Goal: Information Seeking & Learning: Learn about a topic

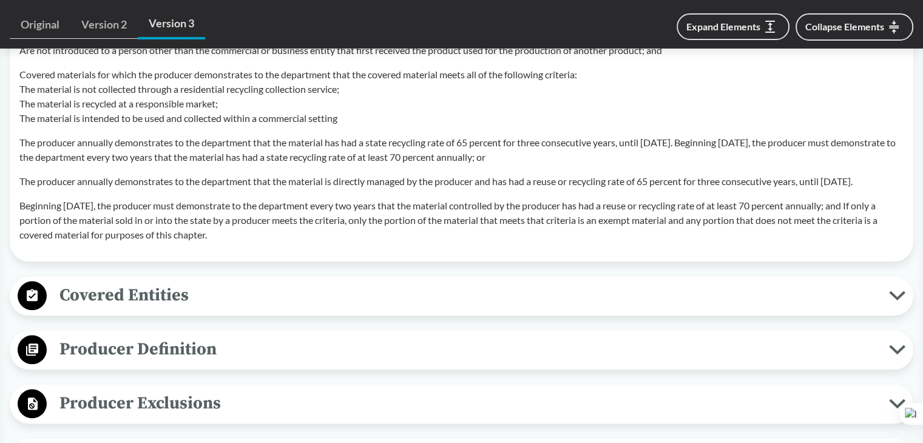
scroll to position [1549, 0]
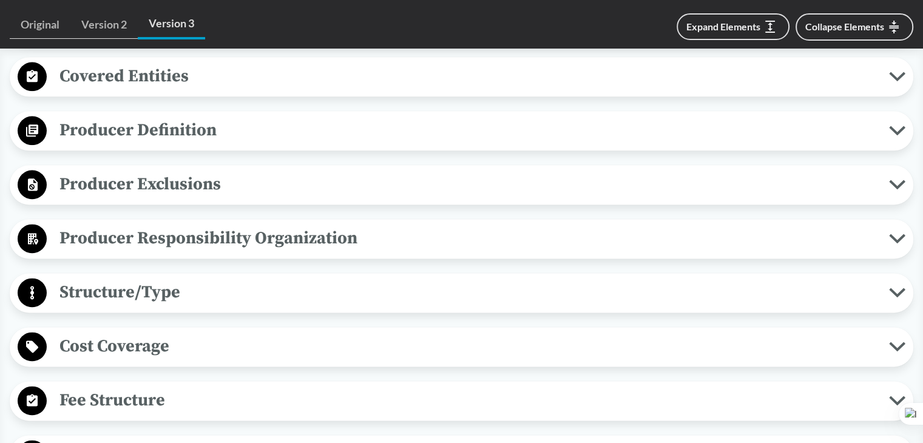
click at [218, 90] on span "Covered Entities" at bounding box center [468, 76] width 843 height 27
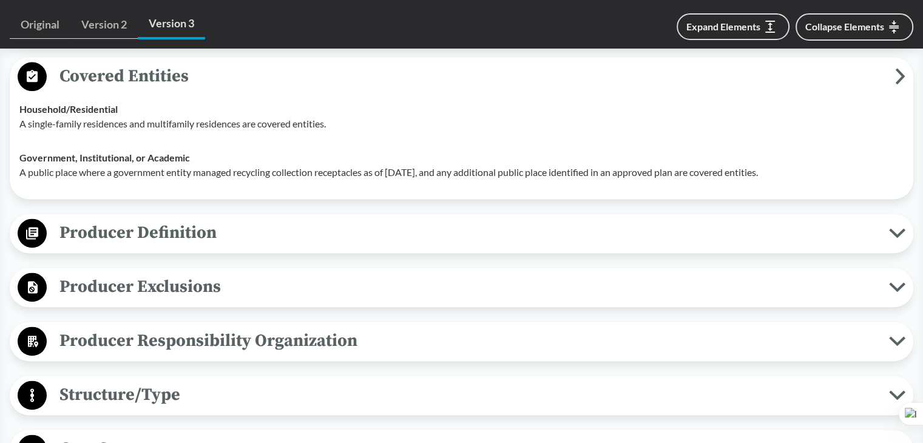
drag, startPoint x: 61, startPoint y: 94, endPoint x: 180, endPoint y: 94, distance: 119.0
click at [180, 90] on span "Covered Entities" at bounding box center [471, 76] width 849 height 27
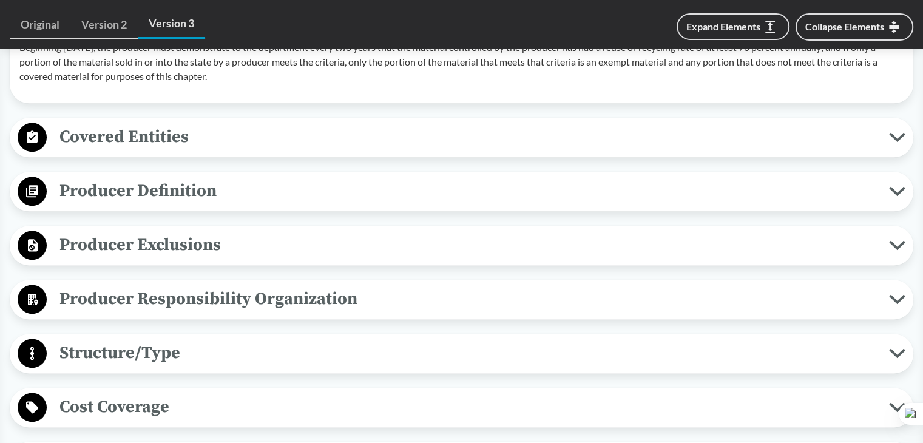
scroll to position [1306, 0]
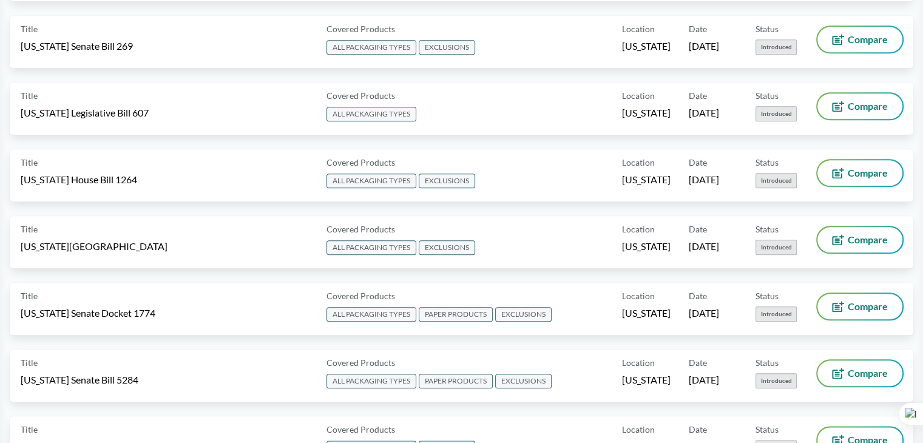
type input "[US_STATE]"
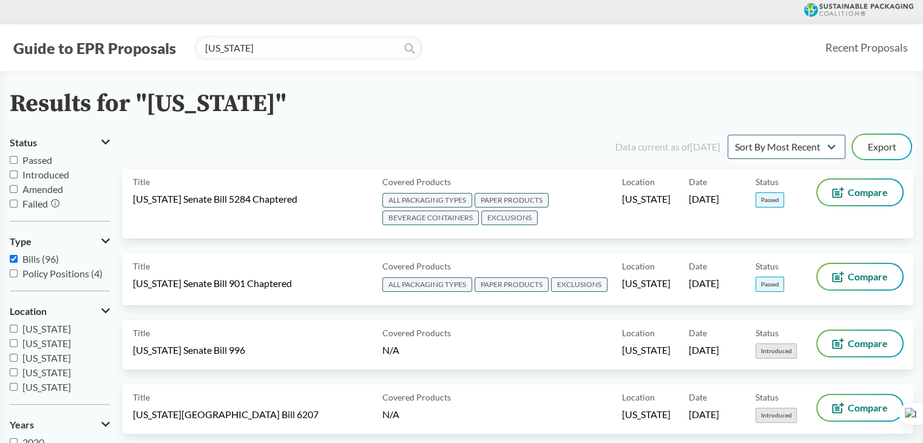
scroll to position [4304, 0]
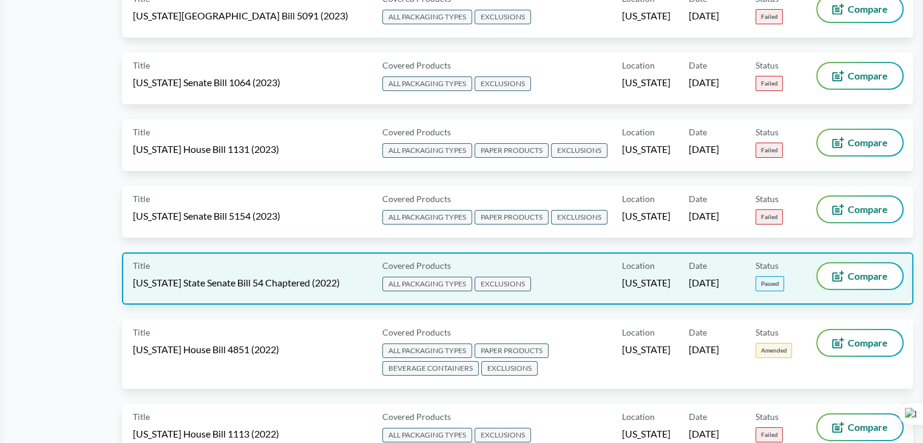
click at [515, 263] on div "Covered Products ALL PACKAGING TYPES EXCLUSIONS" at bounding box center [500, 278] width 245 height 30
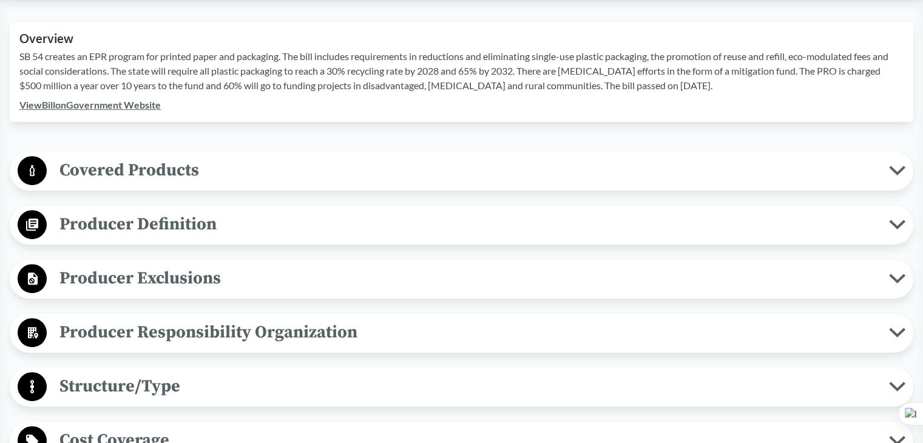
scroll to position [486, 0]
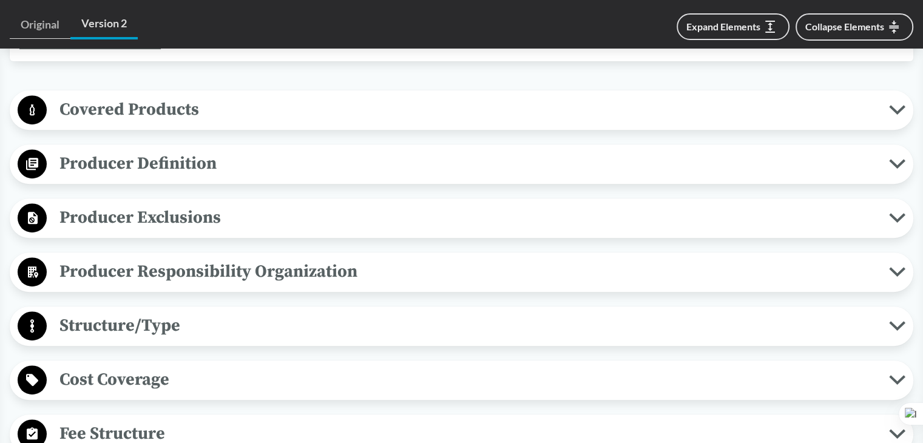
click at [185, 163] on span "Producer Definition" at bounding box center [468, 163] width 843 height 27
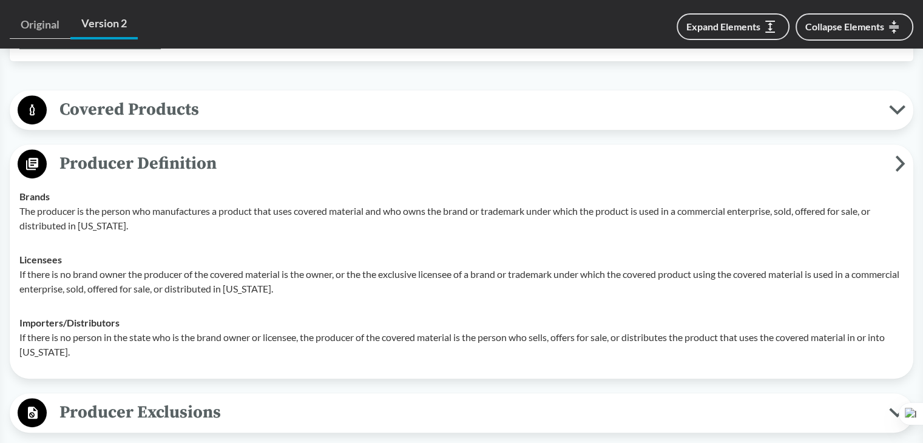
click at [183, 163] on span "Producer Definition" at bounding box center [471, 163] width 849 height 27
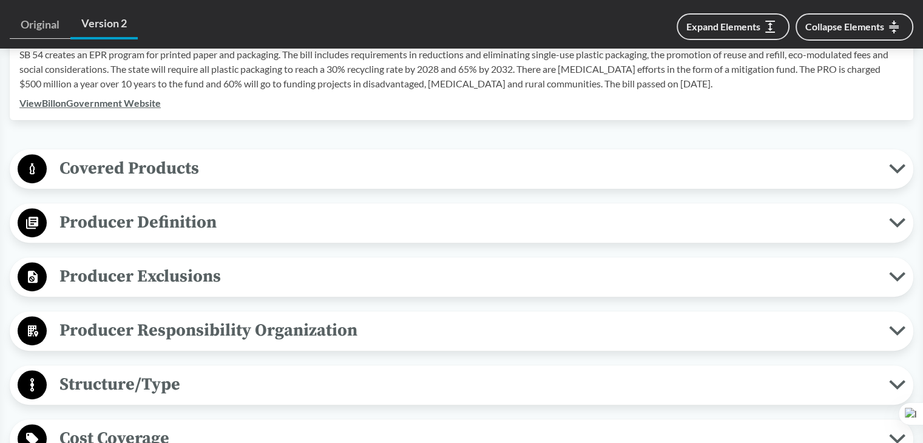
scroll to position [425, 0]
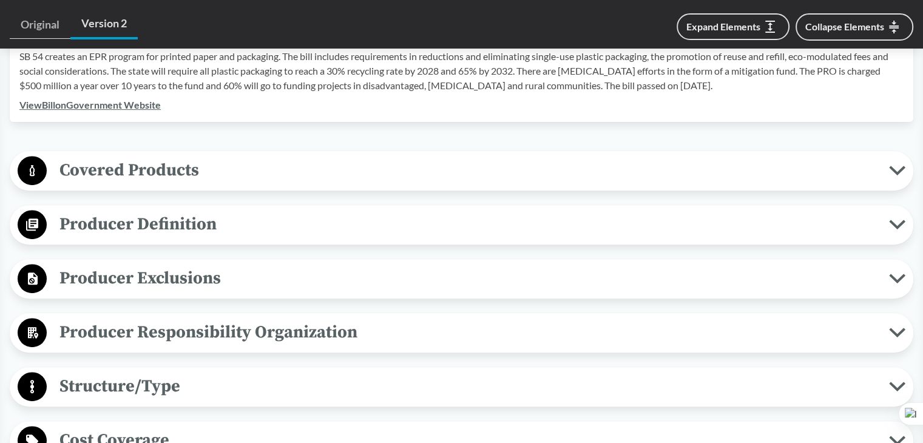
type input "[US_STATE]"
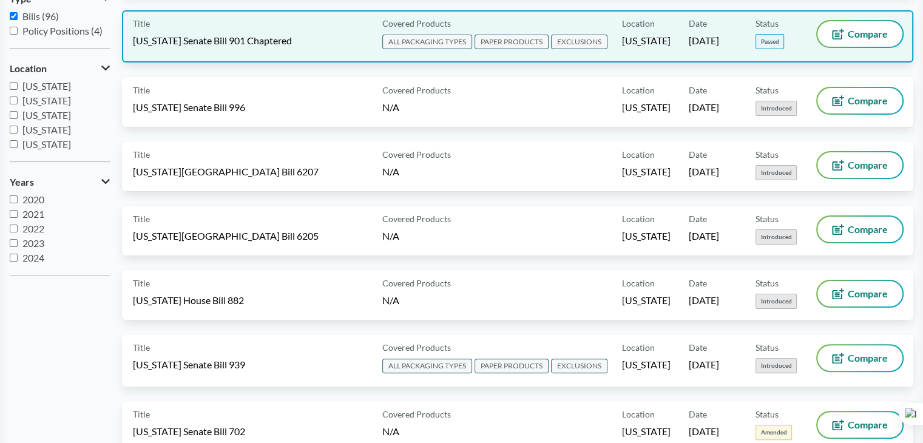
scroll to position [4519, 0]
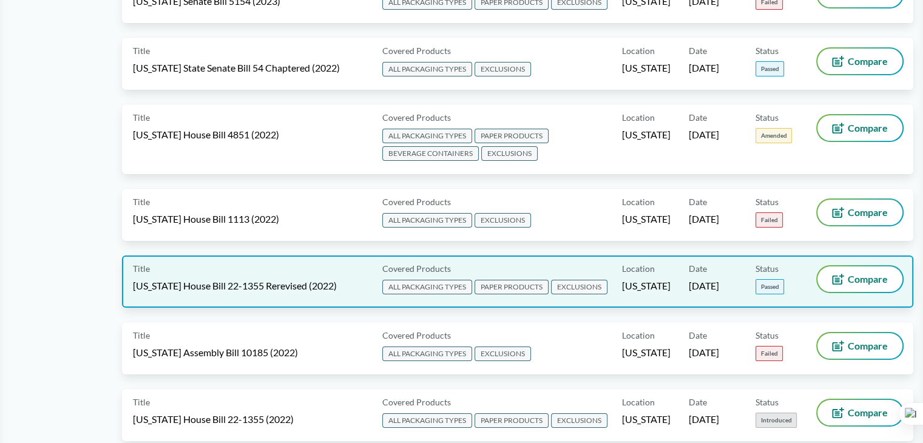
click at [654, 266] on div "Location Colorado" at bounding box center [655, 281] width 67 height 30
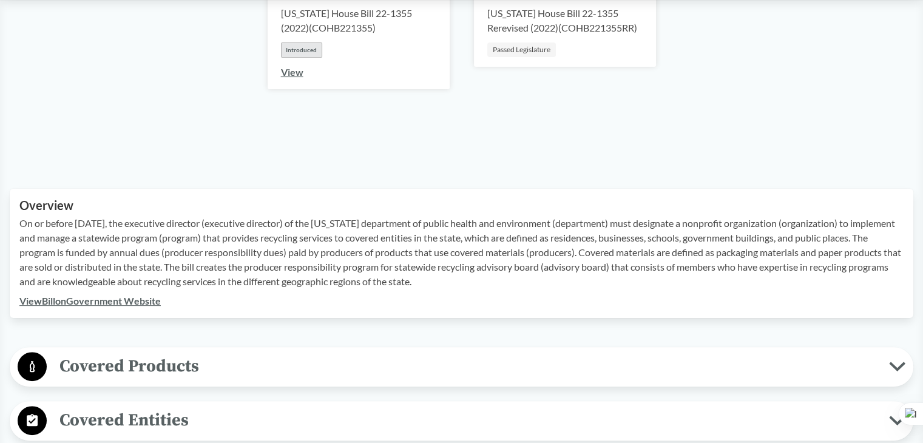
scroll to position [486, 0]
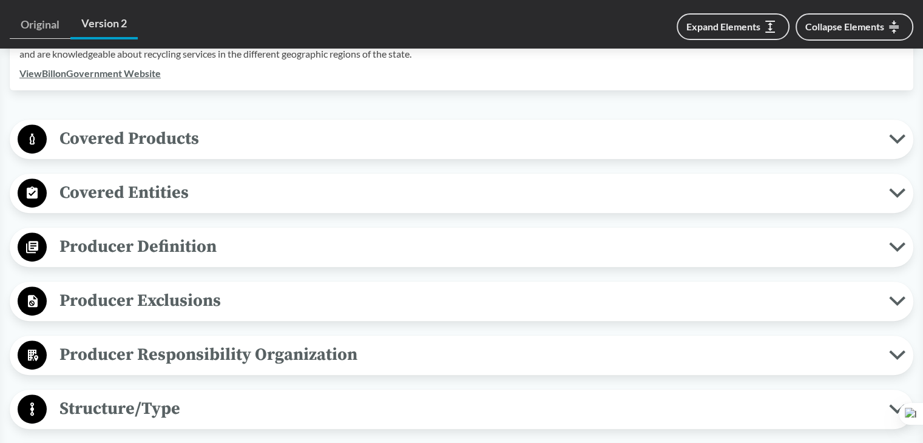
click at [192, 191] on span "Covered Entities" at bounding box center [468, 192] width 843 height 27
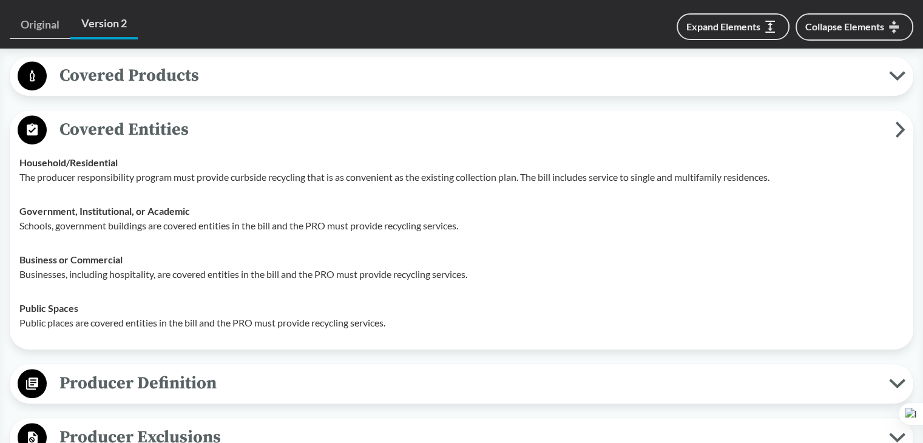
scroll to position [546, 0]
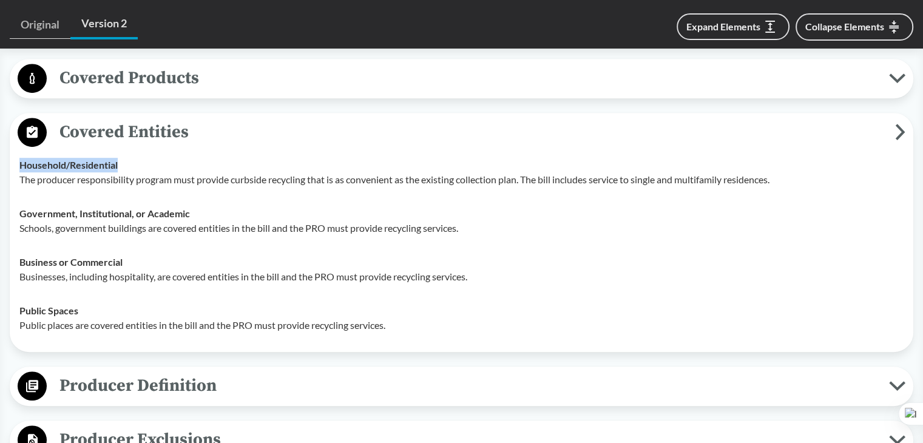
drag, startPoint x: 18, startPoint y: 161, endPoint x: 123, endPoint y: 155, distance: 105.8
click at [123, 155] on td "Household/​Residential The producer responsibility program must provide curbsid…" at bounding box center [461, 172] width 895 height 49
copy strong "Household/​Residential"
drag, startPoint x: 161, startPoint y: 259, endPoint x: 134, endPoint y: 246, distance: 30.1
click at [161, 259] on div "Business or Commercial Businesses, including hospitality, are covered entities …" at bounding box center [461, 269] width 884 height 29
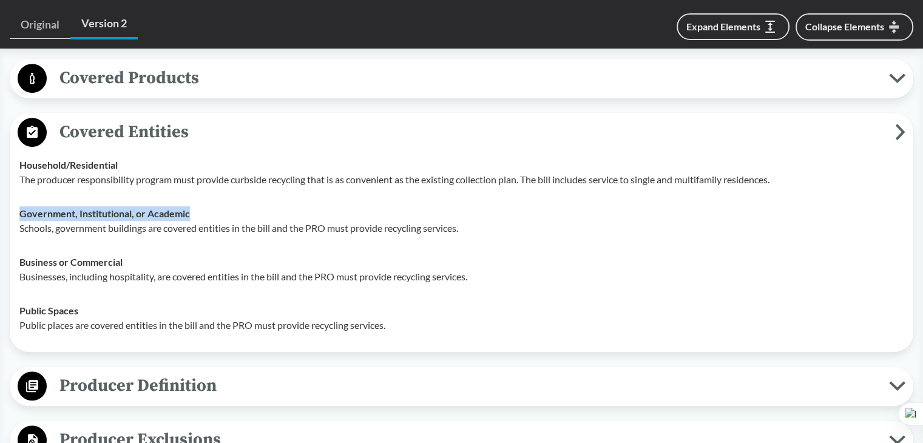
drag, startPoint x: 19, startPoint y: 213, endPoint x: 221, endPoint y: 209, distance: 201.6
click at [194, 209] on div "Government, Institutional, or Academic Schools, government buildings are covere…" at bounding box center [461, 220] width 884 height 29
copy strong "Government, Institutional, or Academic"
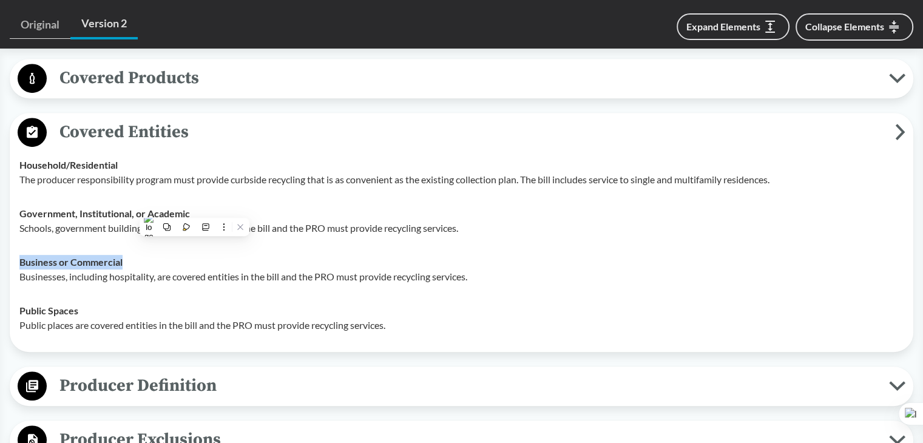
drag, startPoint x: 15, startPoint y: 258, endPoint x: 153, endPoint y: 259, distance: 138.4
click at [153, 259] on td "Business or Commercial Businesses, including hospitality, are covered entities …" at bounding box center [461, 269] width 895 height 49
copy strong "Business or Commercial"
drag, startPoint x: 16, startPoint y: 309, endPoint x: 93, endPoint y: 309, distance: 77.1
click at [93, 309] on td "Public Spaces Public places are covered entities in the bill and the PRO must p…" at bounding box center [461, 318] width 895 height 49
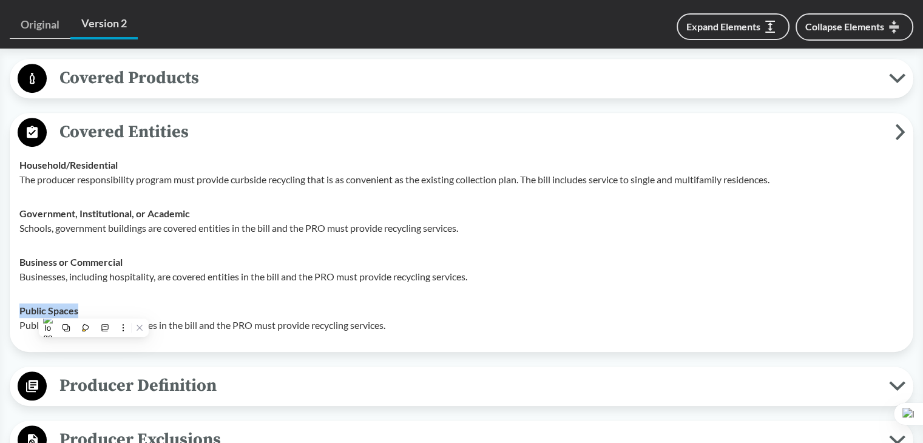
copy strong "Public Spaces"
type input "[US_STATE]"
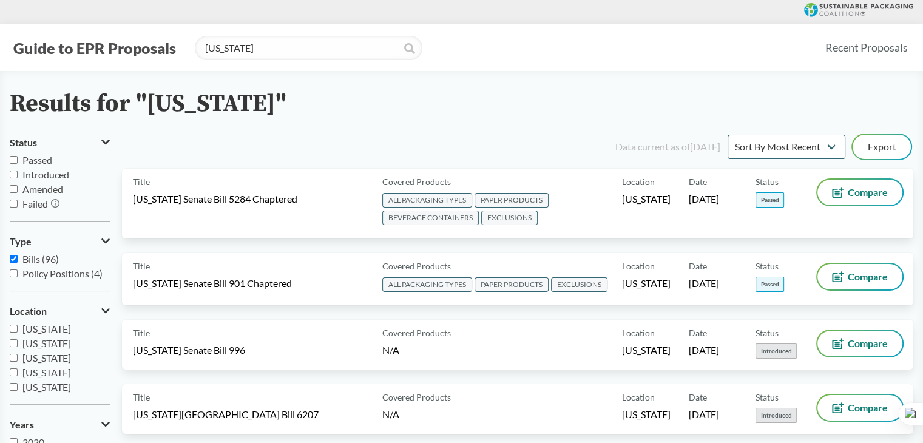
click at [409, 53] on icon at bounding box center [409, 48] width 11 height 11
click at [412, 52] on icon at bounding box center [409, 48] width 11 height 11
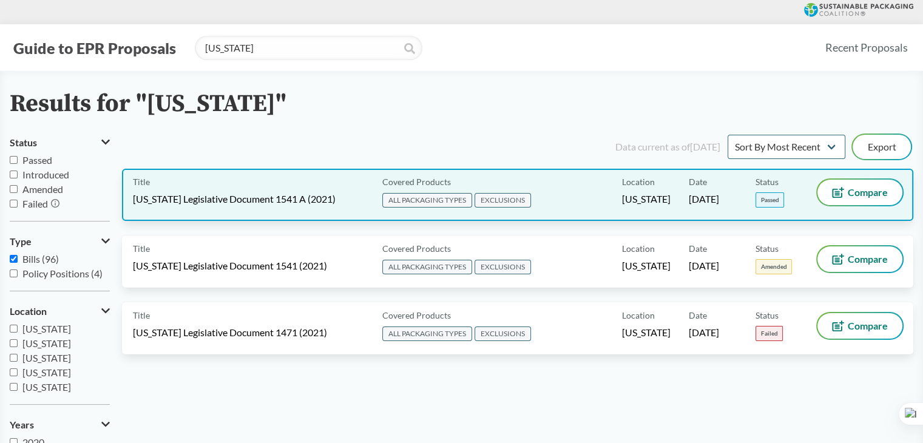
click at [343, 205] on div "Title [US_STATE] Legislative Document 1541 A (2021)" at bounding box center [255, 195] width 245 height 30
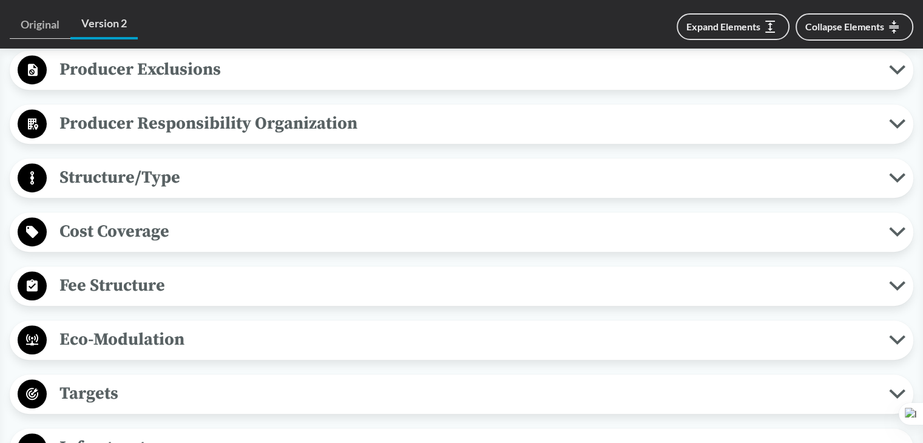
scroll to position [668, 0]
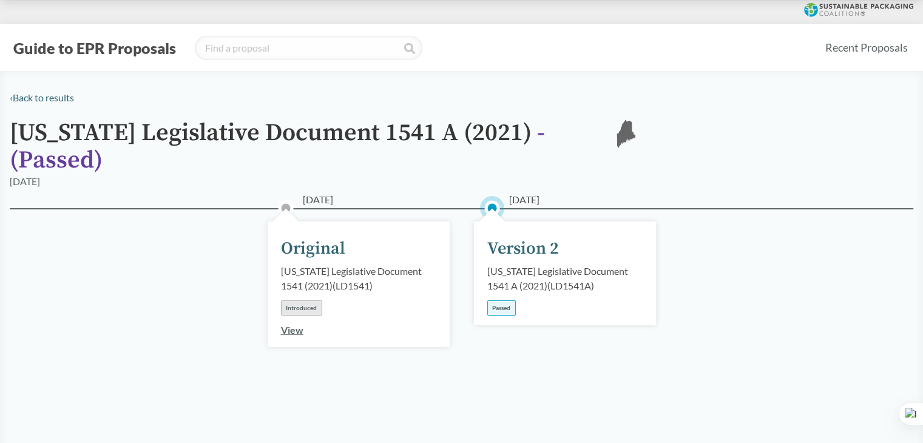
type input "[US_STATE]"
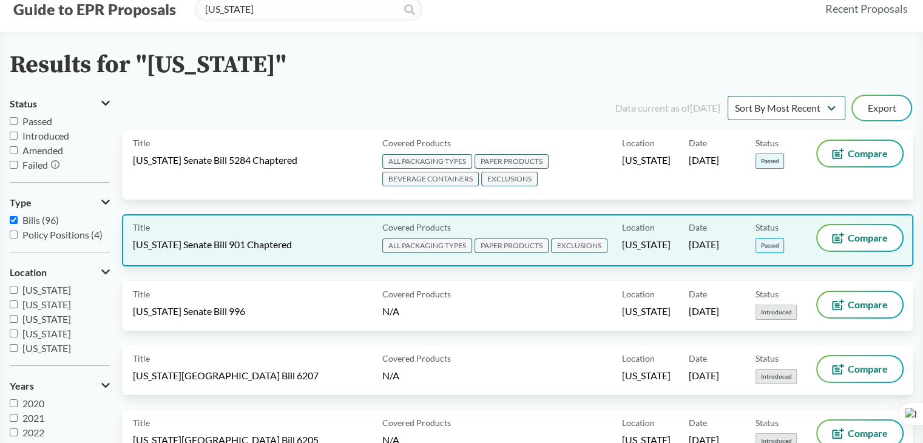
scroll to position [61, 0]
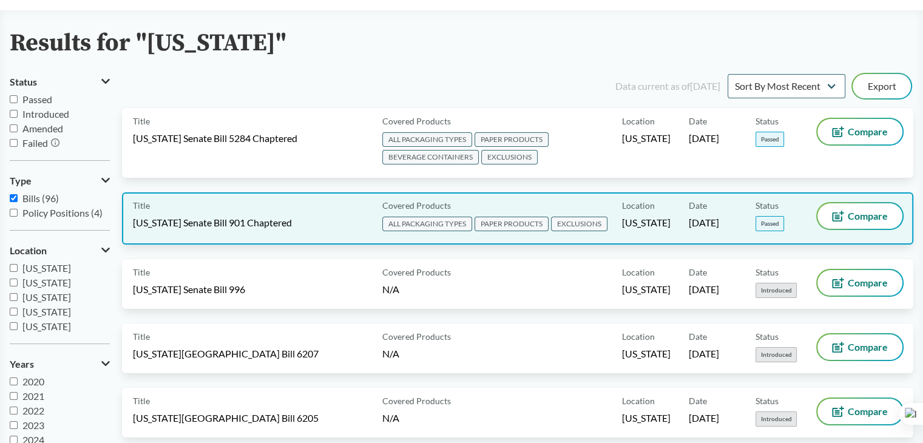
click at [300, 236] on div "Title [US_STATE] Senate Bill 901 Chaptered Covered Products ALL PACKAGING TYPES…" at bounding box center [518, 218] width 792 height 52
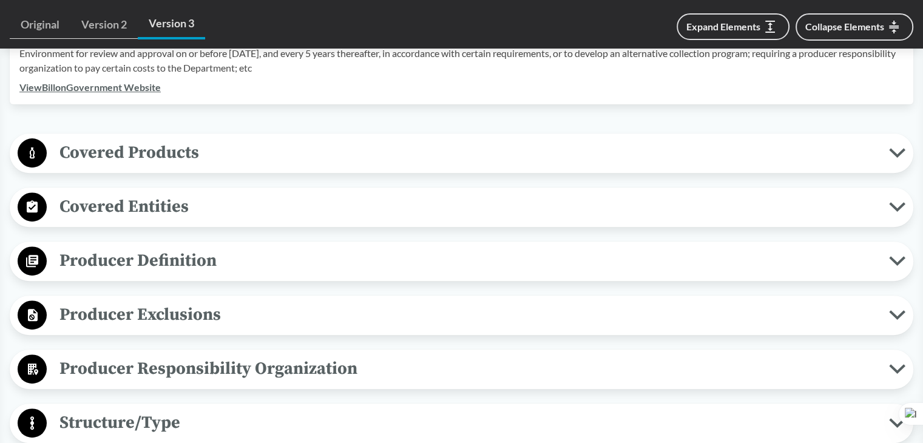
click at [180, 218] on span "Covered Entities" at bounding box center [468, 206] width 843 height 27
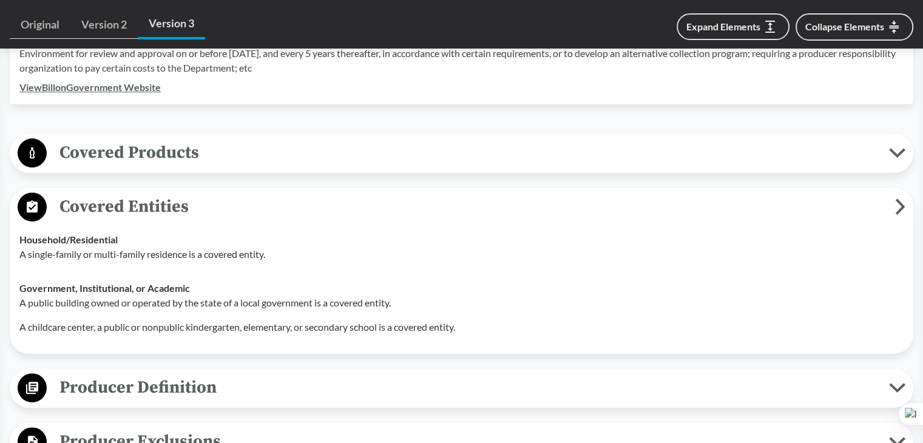
scroll to position [546, 0]
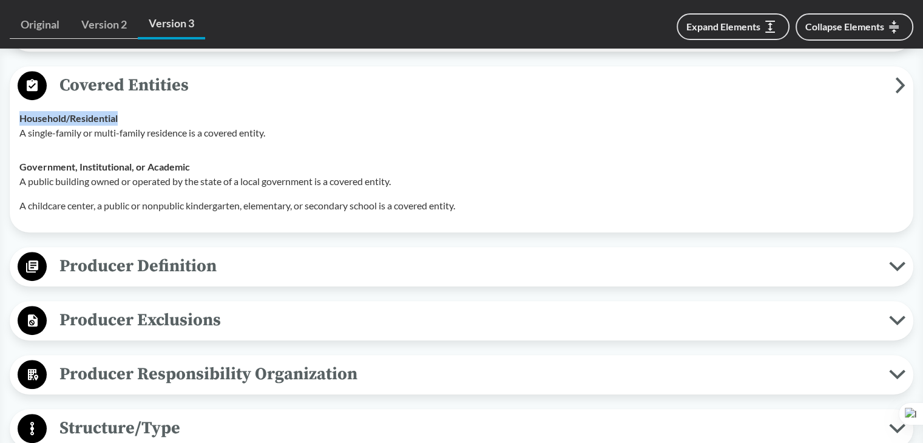
drag, startPoint x: 53, startPoint y: 116, endPoint x: 306, endPoint y: 124, distance: 252.6
click at [139, 112] on td "Household/​Residential A single-family or multi-family residence is a covered e…" at bounding box center [461, 125] width 895 height 49
copy strong "Household/​Residential"
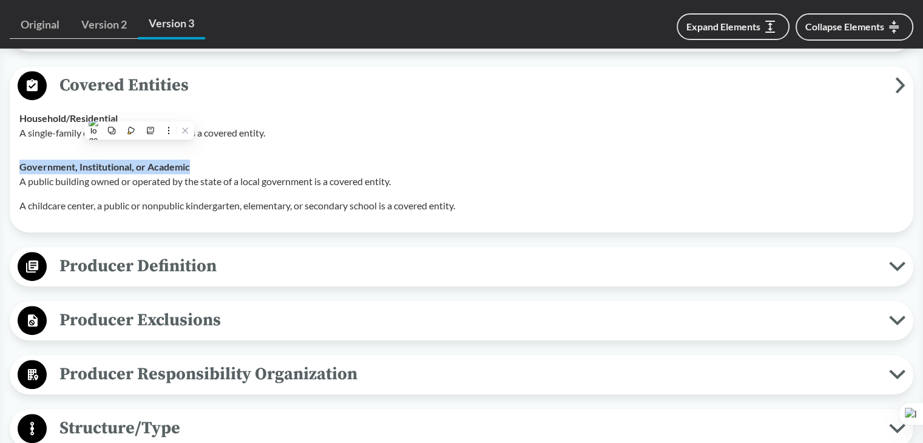
drag, startPoint x: 19, startPoint y: 163, endPoint x: 259, endPoint y: 164, distance: 239.2
click at [259, 164] on div "Government, Institutional, or Academic A public building owned or operated by t…" at bounding box center [461, 186] width 884 height 53
copy strong "Government, Institutional, or Academic"
type input "[US_STATE]"
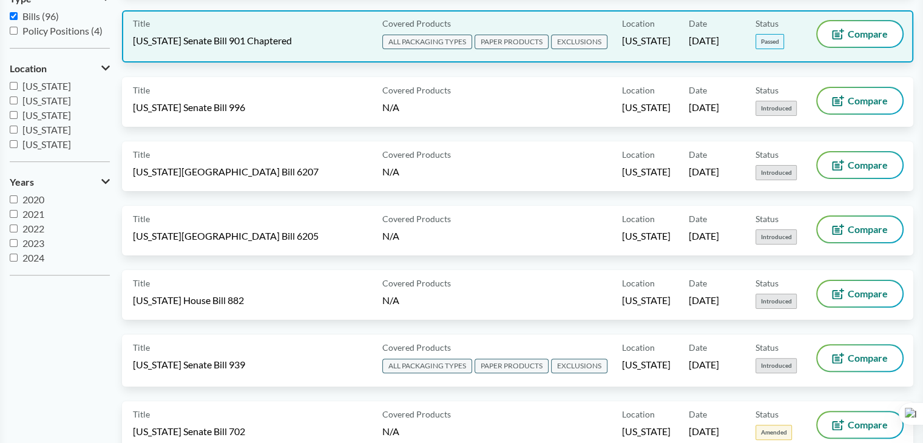
scroll to position [1743, 0]
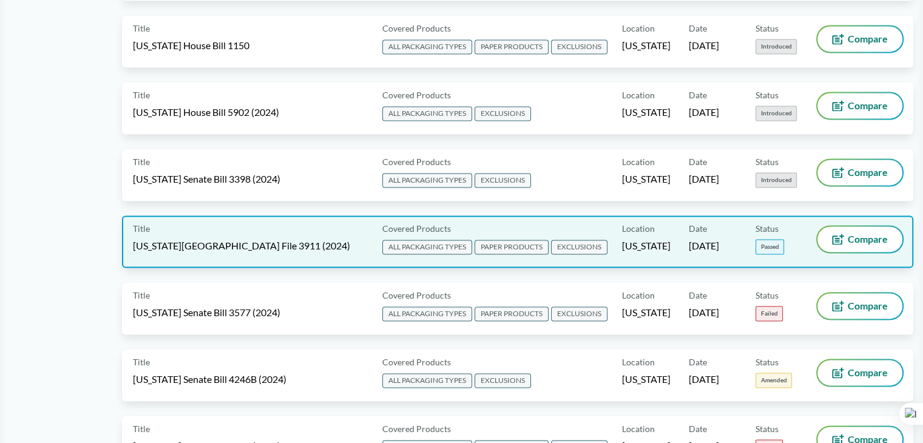
click at [575, 226] on div "Covered Products ALL PACKAGING TYPES PAPER PRODUCTS EXCLUSIONS" at bounding box center [500, 241] width 245 height 30
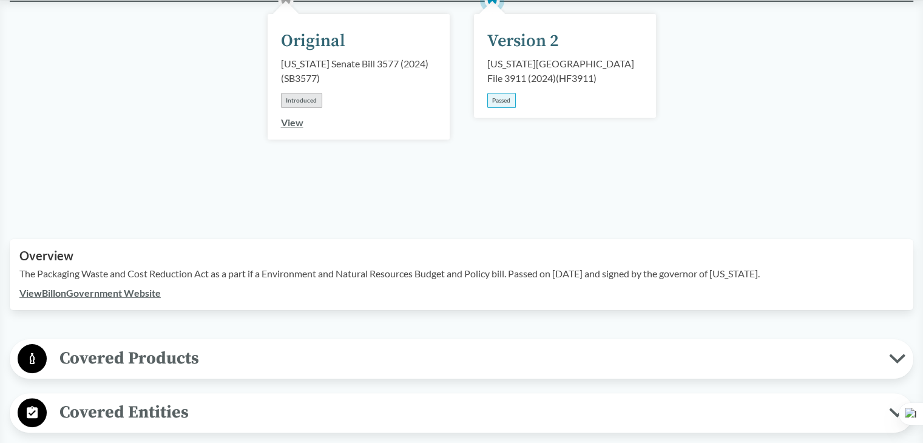
scroll to position [364, 0]
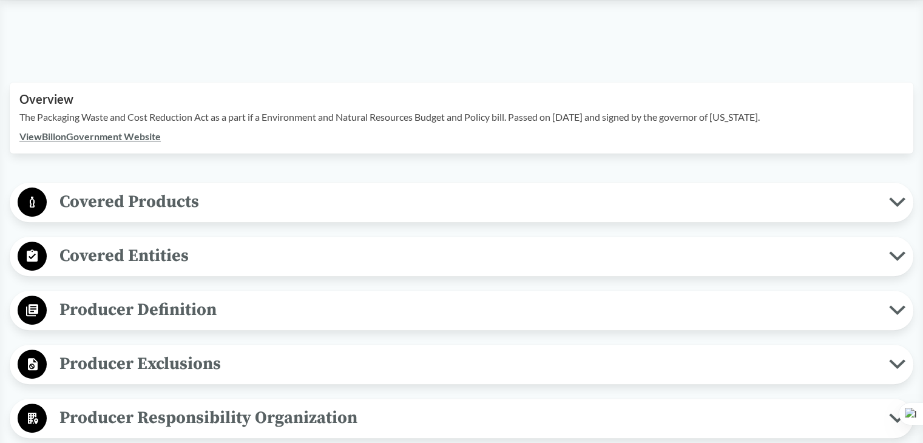
click at [111, 243] on span "Covered Entities" at bounding box center [468, 255] width 843 height 27
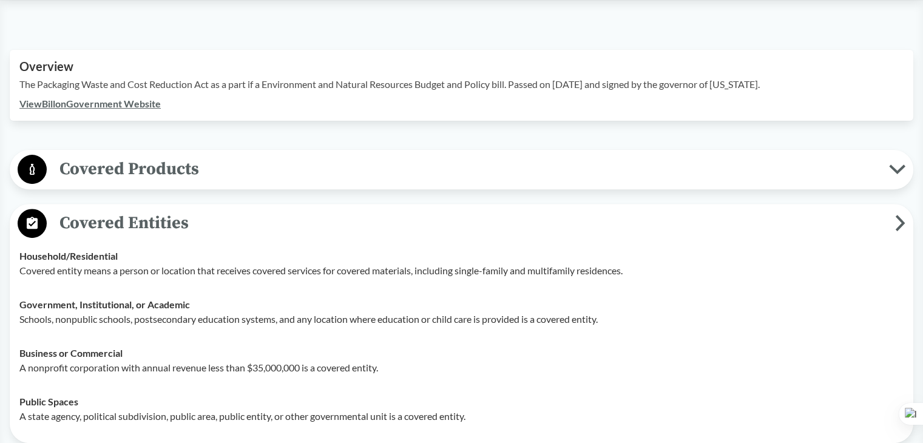
scroll to position [425, 0]
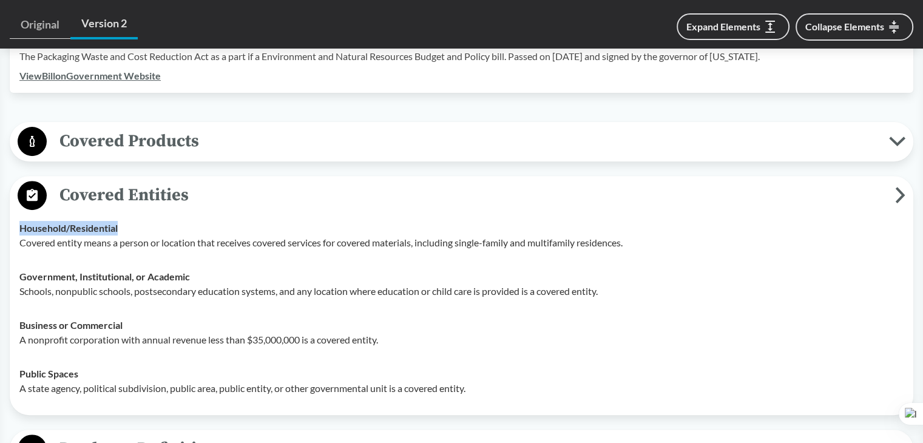
drag, startPoint x: 19, startPoint y: 208, endPoint x: 128, endPoint y: 209, distance: 109.3
click at [127, 211] on td "Household/​Residential Covered entity means a person or location that receives …" at bounding box center [461, 235] width 895 height 49
copy strong "Household/​Residential"
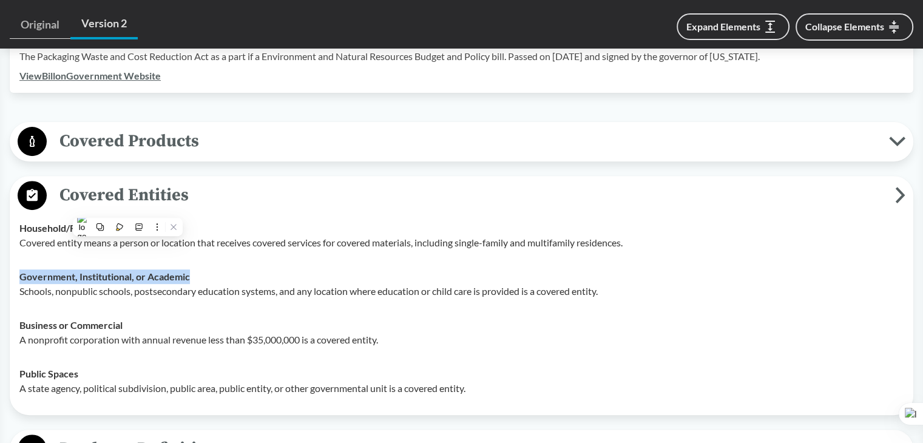
drag, startPoint x: 22, startPoint y: 256, endPoint x: 206, endPoint y: 251, distance: 183.4
click at [194, 270] on div "Government, Institutional, or Academic Schools, nonpublic schools, postsecondar…" at bounding box center [461, 284] width 884 height 29
copy strong "Government, Institutional, or Academic"
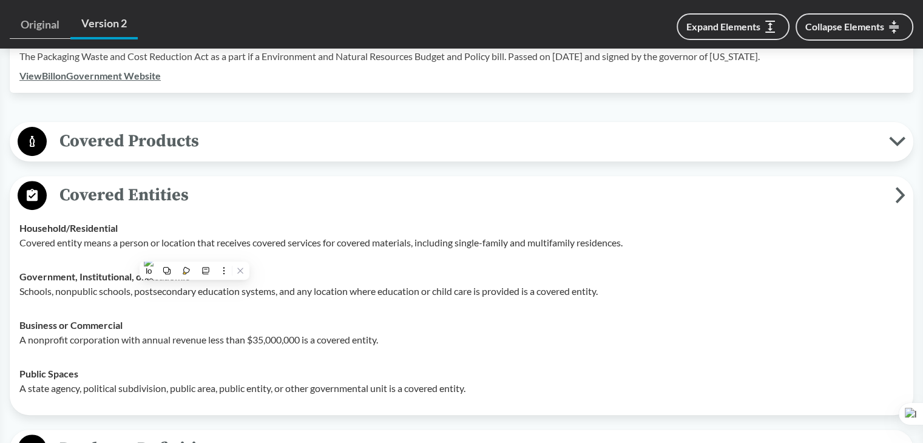
click at [37, 319] on strong "Business or Commercial" at bounding box center [70, 325] width 103 height 12
drag, startPoint x: 15, startPoint y: 307, endPoint x: 517, endPoint y: 309, distance: 502.6
click at [138, 309] on td "Business or Commercial A nonprofit corporation with annual revenue less than $3…" at bounding box center [461, 332] width 895 height 49
copy strong "Business or Commercial"
drag, startPoint x: 19, startPoint y: 355, endPoint x: 139, endPoint y: 355, distance: 119.6
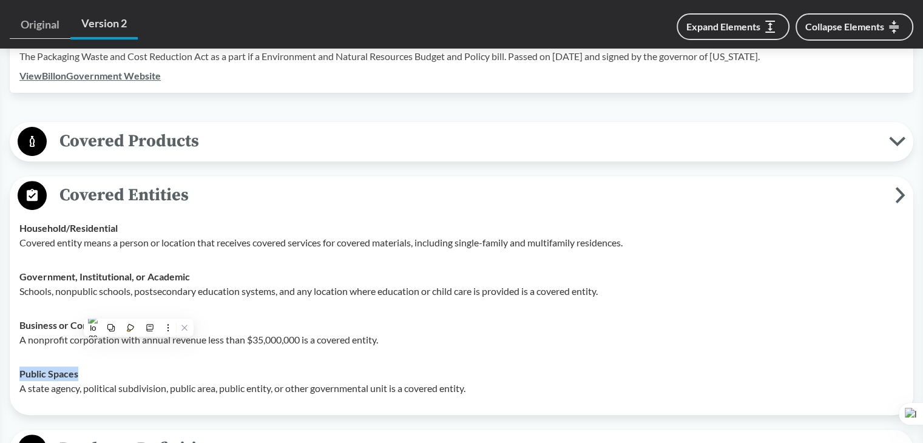
click at [139, 367] on div "Public Spaces A state agency, political subdivision, public area, public entity…" at bounding box center [461, 381] width 884 height 29
copy strong "Public Spaces"
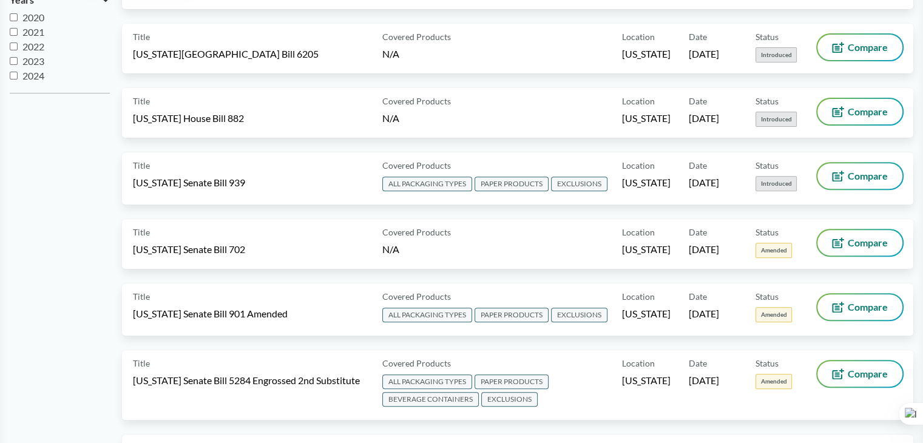
type input "[US_STATE]"
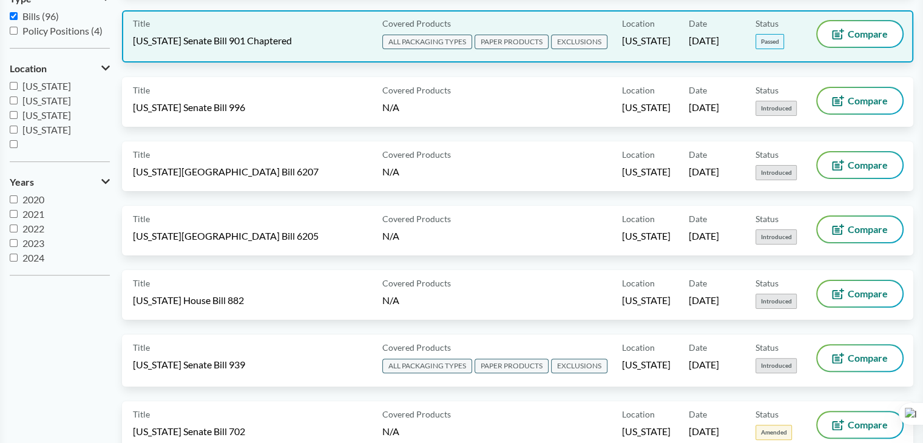
scroll to position [6393, 0]
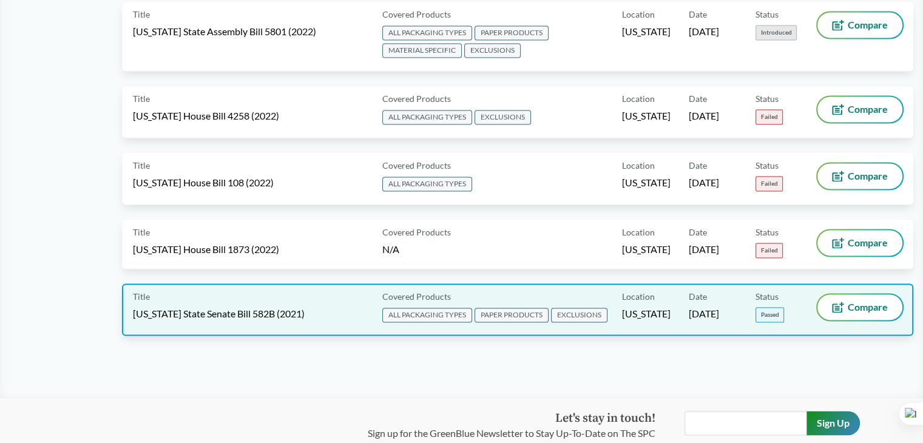
click at [357, 294] on div "Title [US_STATE] State Senate Bill 582B (2021)" at bounding box center [255, 309] width 245 height 30
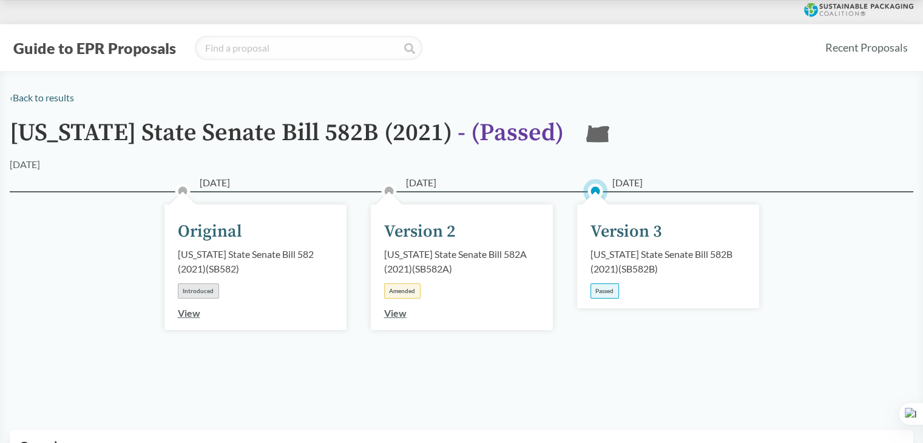
scroll to position [364, 0]
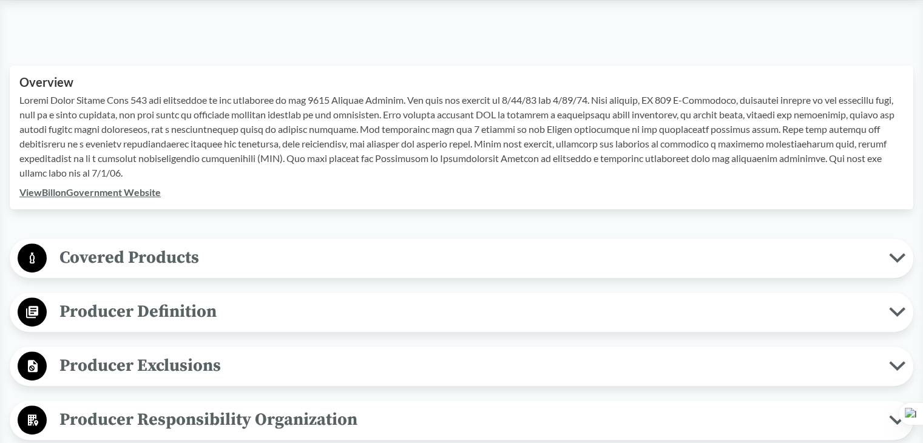
click at [129, 252] on span "Covered Products" at bounding box center [468, 257] width 843 height 27
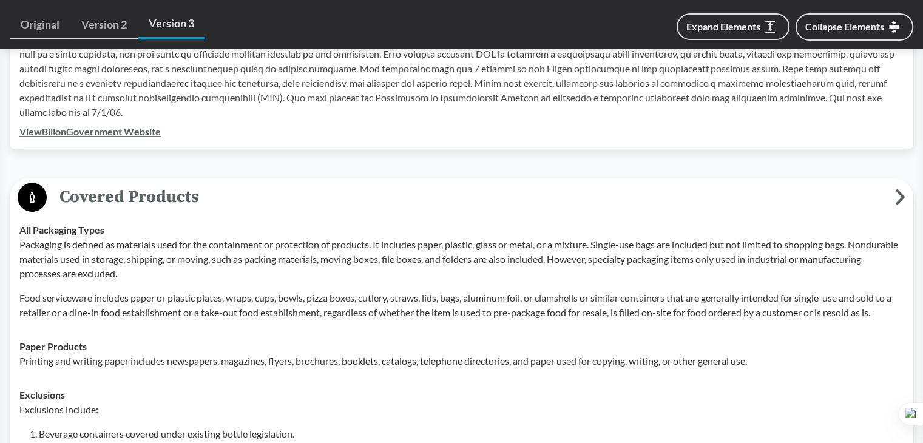
click at [139, 191] on span "Covered Products" at bounding box center [471, 196] width 849 height 27
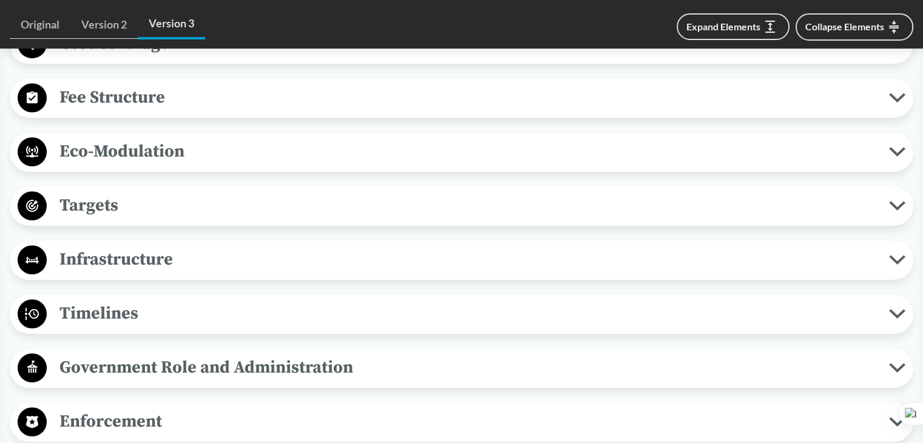
scroll to position [850, 0]
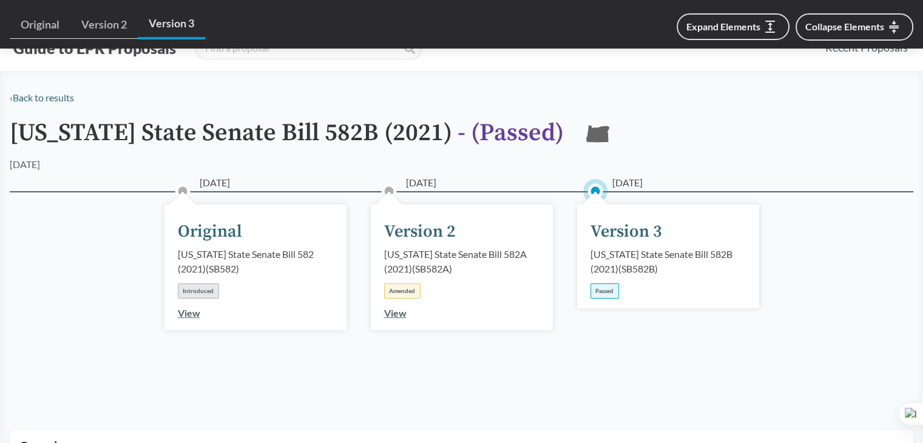
type input "[US_STATE]"
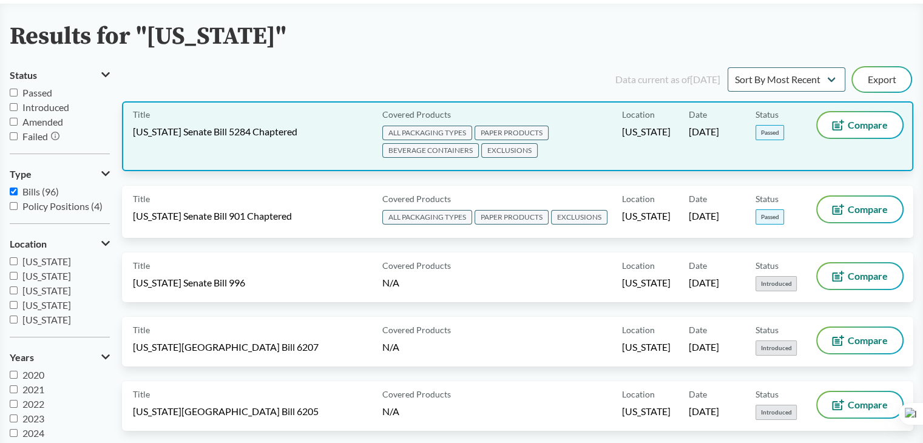
scroll to position [61, 0]
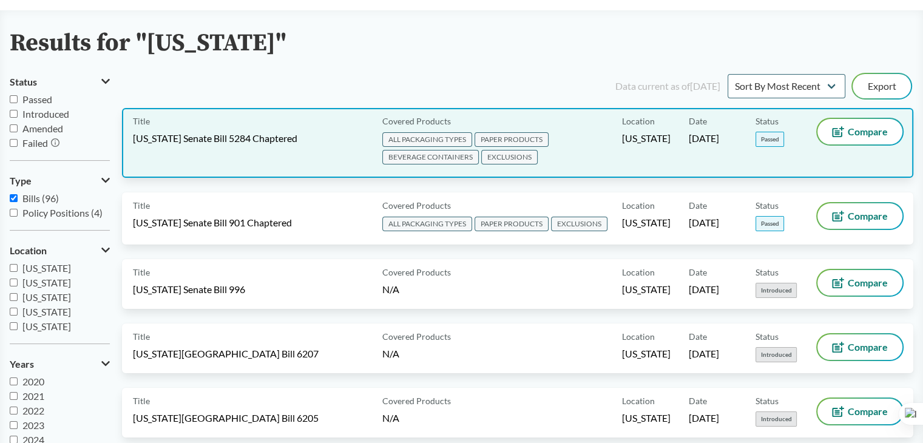
click at [591, 127] on div "Covered Products ALL PACKAGING TYPES PAPER PRODUCTS BEVERAGE CONTAINERS EXCLUSI…" at bounding box center [500, 143] width 245 height 48
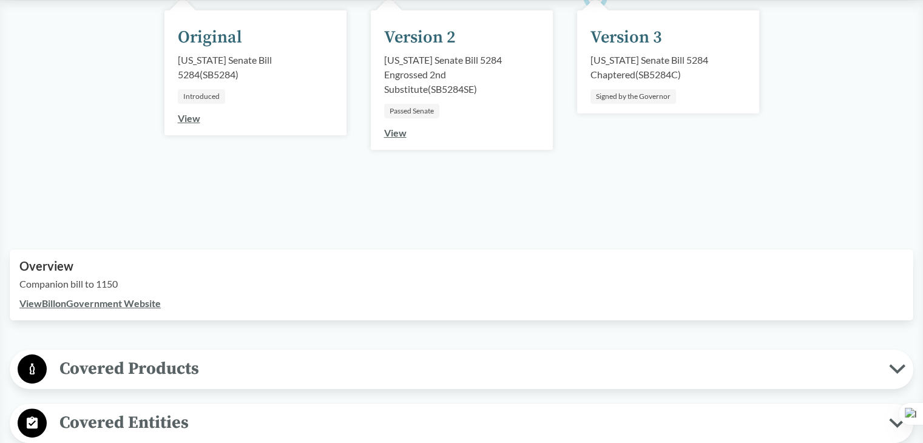
scroll to position [303, 0]
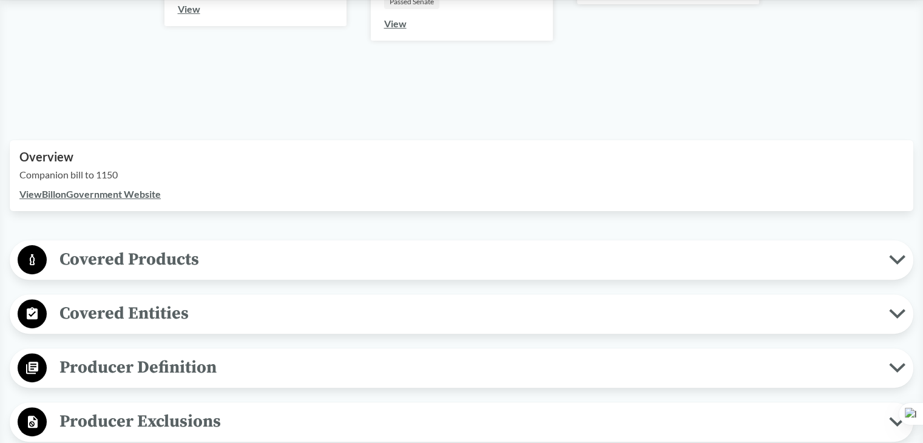
click at [125, 319] on span "Covered Entities" at bounding box center [468, 313] width 843 height 27
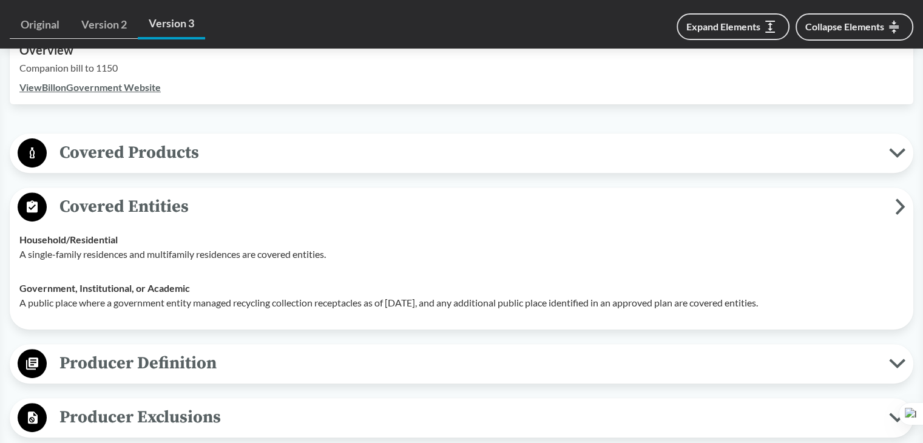
scroll to position [486, 0]
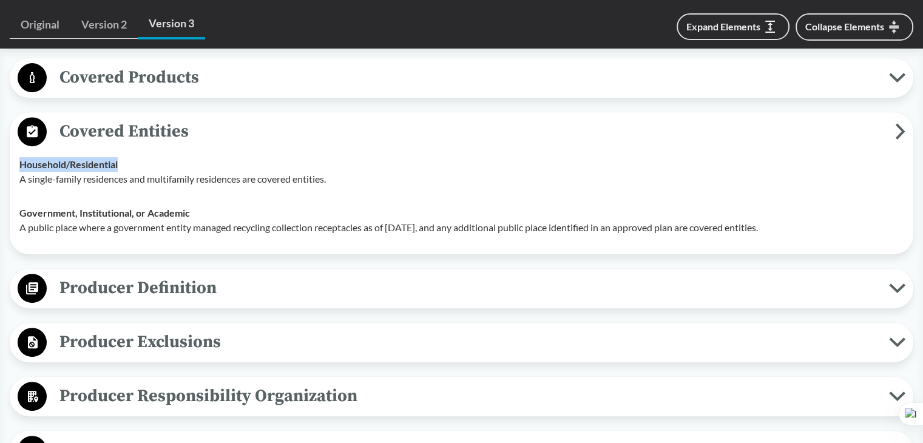
drag, startPoint x: 19, startPoint y: 161, endPoint x: 167, endPoint y: 161, distance: 147.5
click at [167, 161] on div "Household/​Residential A single-family residences and multifamily residences ar…" at bounding box center [461, 171] width 884 height 29
copy strong "Household/​Residential"
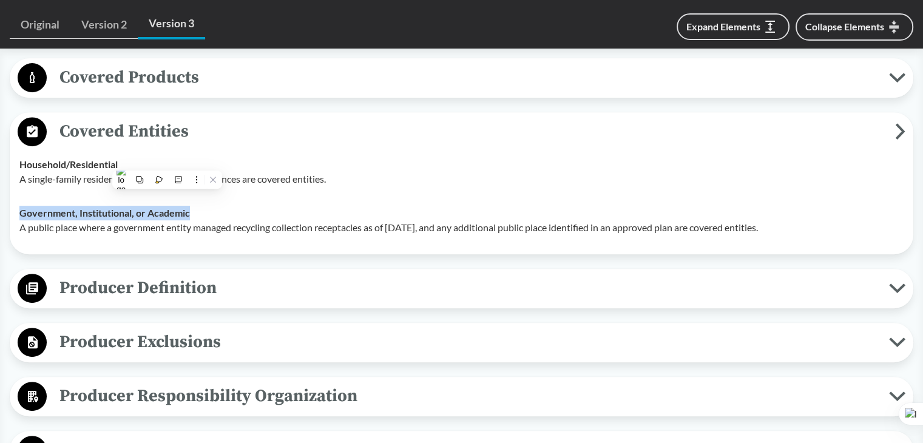
drag, startPoint x: 20, startPoint y: 212, endPoint x: 285, endPoint y: 212, distance: 264.7
click at [285, 212] on div "Government, Institutional, or Academic A public place where a government entity…" at bounding box center [461, 220] width 884 height 29
copy strong "Government, Institutional, or Academic"
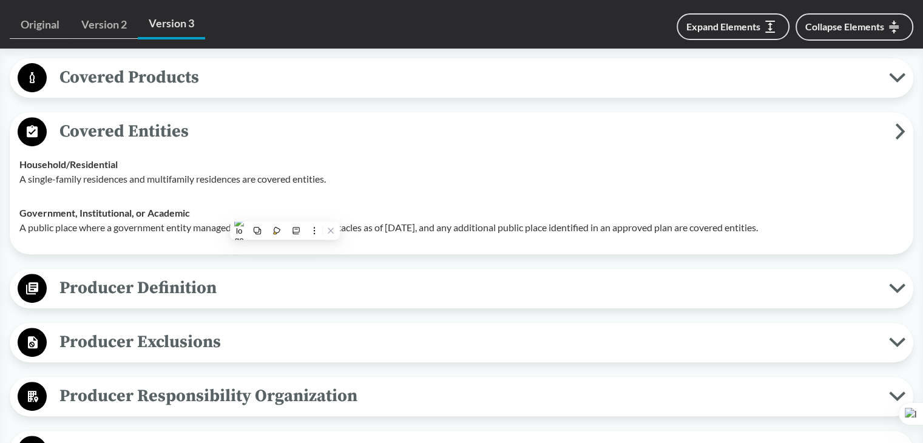
drag, startPoint x: 125, startPoint y: 266, endPoint x: 124, endPoint y: 275, distance: 8.6
click at [126, 290] on span "Producer Definition" at bounding box center [468, 287] width 843 height 27
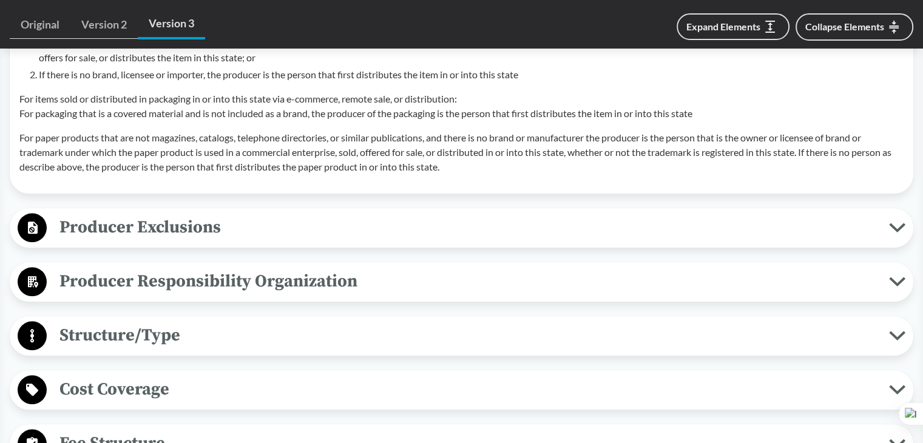
scroll to position [1396, 0]
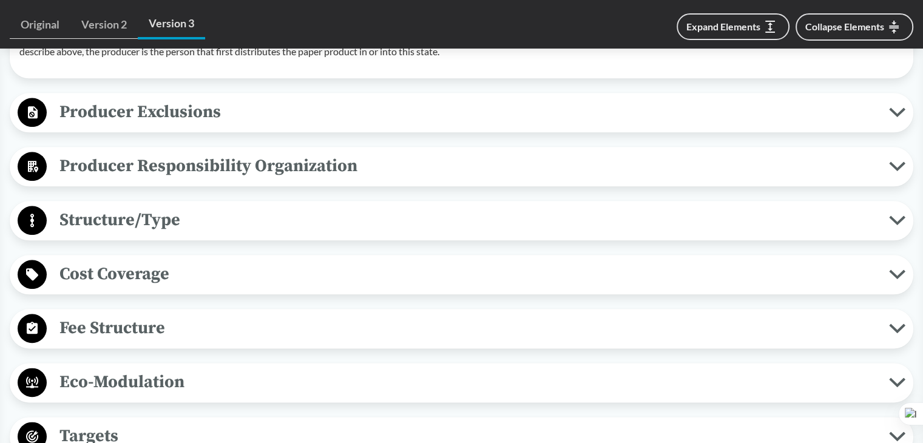
click at [199, 119] on span "Producer Exclusions" at bounding box center [468, 111] width 843 height 27
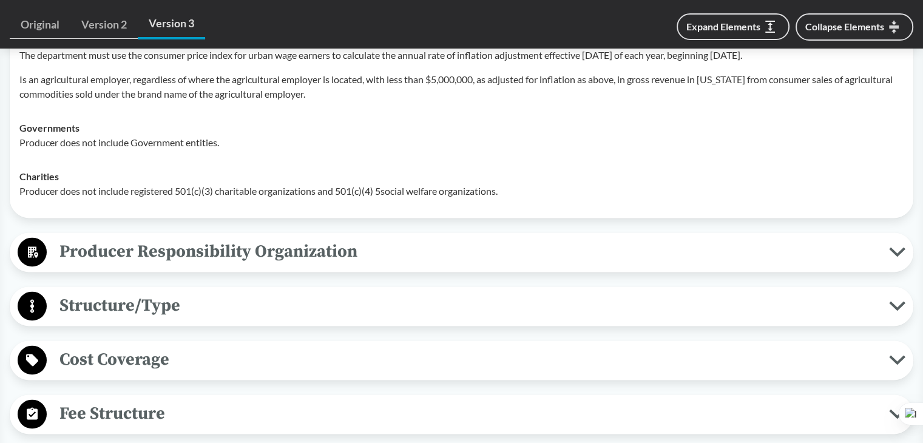
click at [135, 253] on span "Producer Responsibility Organization" at bounding box center [468, 251] width 843 height 27
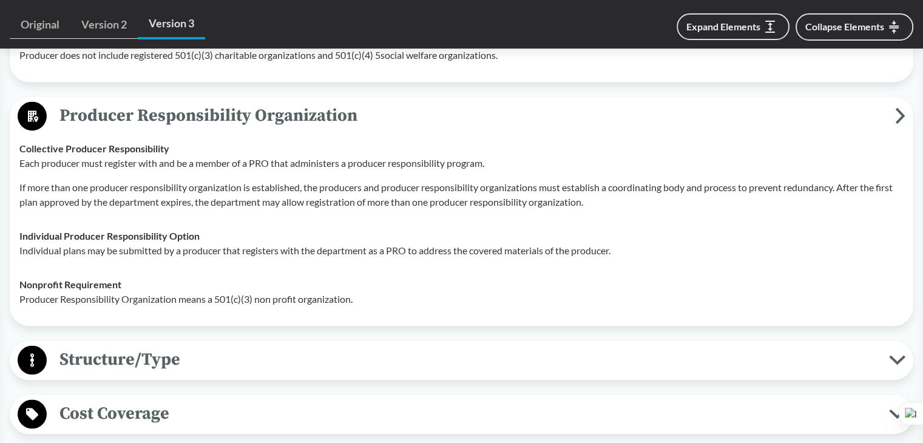
scroll to position [1760, 0]
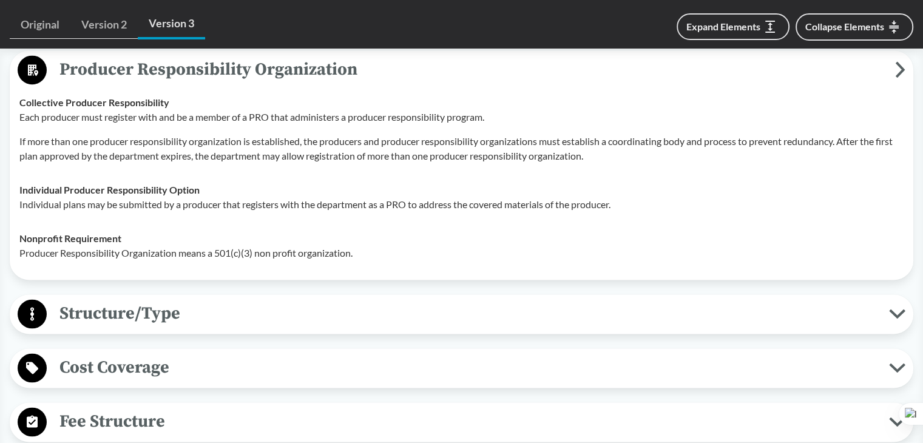
click at [155, 309] on span "Structure/Type" at bounding box center [468, 313] width 843 height 27
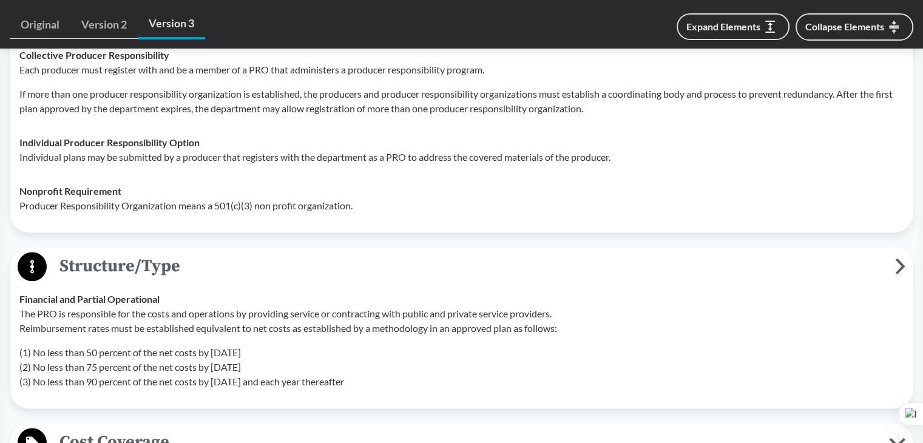
scroll to position [1882, 0]
